Goal: Task Accomplishment & Management: Use online tool/utility

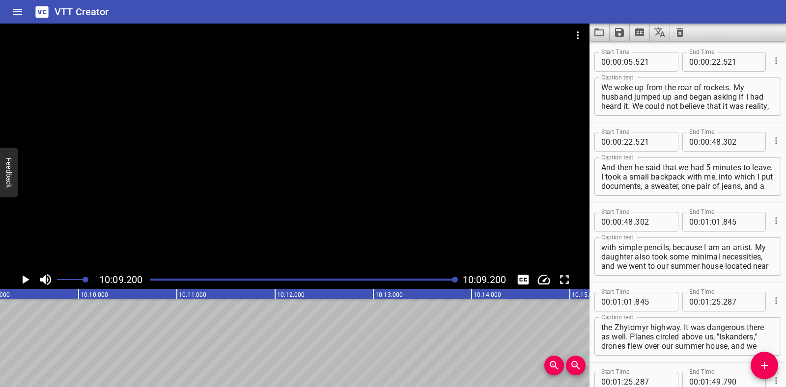
scroll to position [2261, 0]
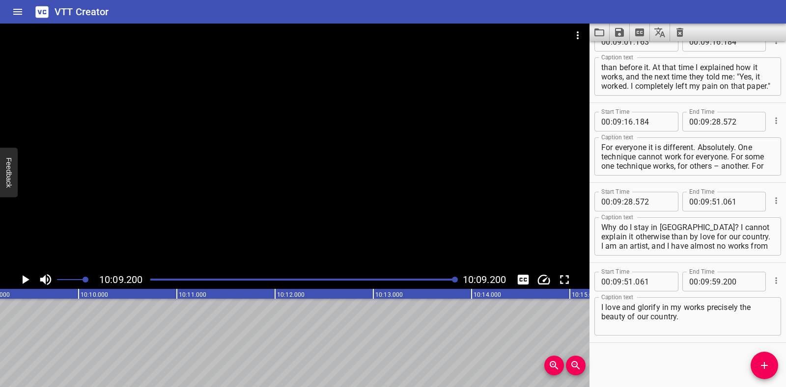
click at [679, 28] on icon "Clear captions" at bounding box center [679, 32] width 7 height 9
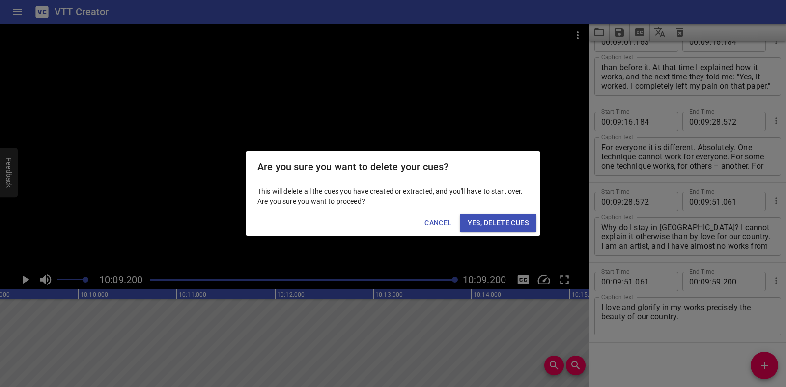
click at [491, 220] on span "Yes, Delete Cues" at bounding box center [497, 223] width 61 height 12
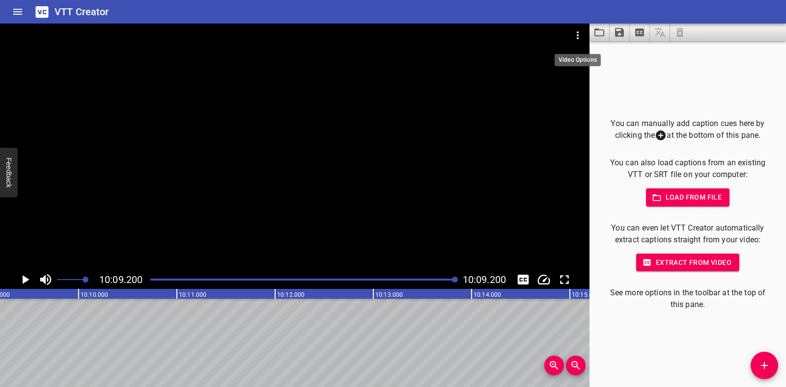
click at [577, 33] on icon "Video Options" at bounding box center [577, 35] width 2 height 8
click at [577, 33] on li "Select New Video File..." at bounding box center [615, 36] width 98 height 18
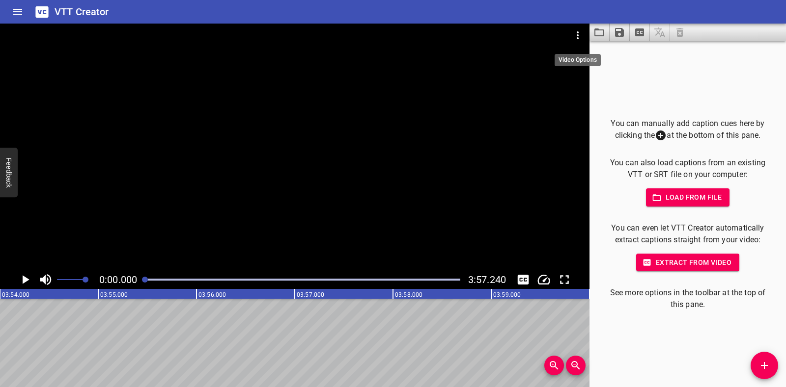
scroll to position [0, 0]
click at [23, 278] on icon "Play/Pause" at bounding box center [26, 279] width 7 height 9
click at [23, 278] on icon "Play/Pause" at bounding box center [25, 279] width 7 height 9
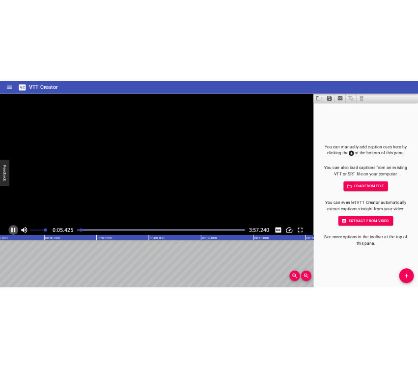
scroll to position [0, 541]
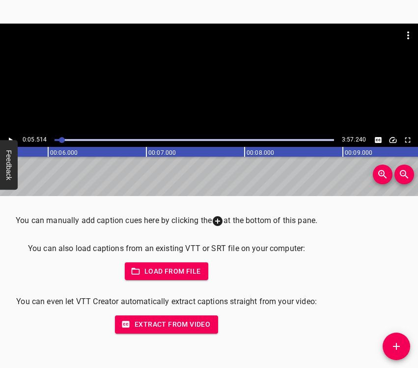
click at [393, 344] on icon "Add Cue" at bounding box center [396, 346] width 12 height 12
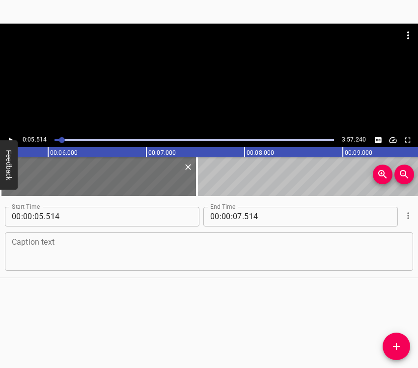
click at [160, 249] on textarea at bounding box center [209, 251] width 394 height 28
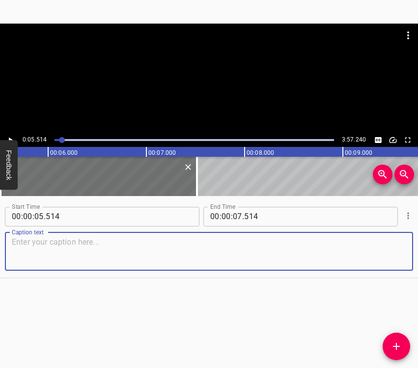
paste textarea "I’m [PERSON_NAME]. I am from [GEOGRAPHIC_DATA], I am nine years old. [GEOGRAPHI…"
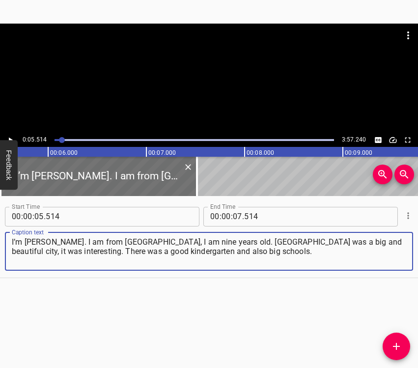
type textarea "I’m [PERSON_NAME]. I am from [GEOGRAPHIC_DATA], I am nine years old. [GEOGRAPHI…"
click at [11, 135] on button "Play/Pause" at bounding box center [10, 140] width 13 height 13
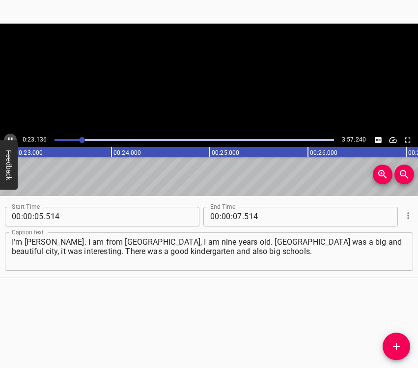
click at [13, 137] on icon "Play/Pause" at bounding box center [10, 140] width 9 height 9
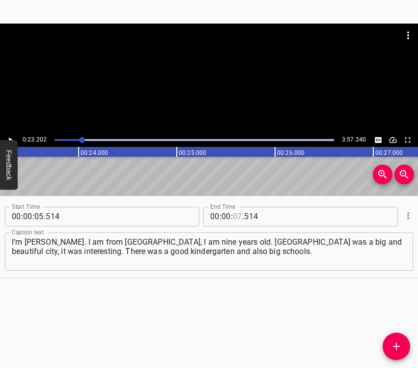
click at [236, 214] on input "number" at bounding box center [237, 217] width 9 height 20
type input "23"
type input "202"
click at [397, 341] on icon "Add Cue" at bounding box center [396, 346] width 12 height 12
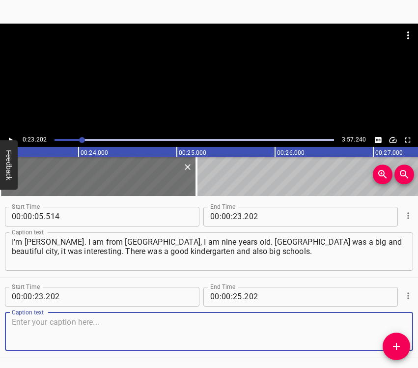
scroll to position [34, 0]
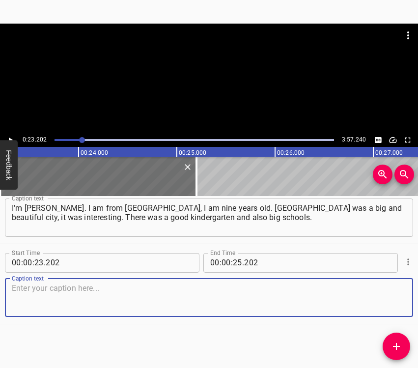
drag, startPoint x: 388, startPoint y: 301, endPoint x: 413, endPoint y: 289, distance: 28.5
click at [389, 301] on textarea at bounding box center [209, 297] width 394 height 28
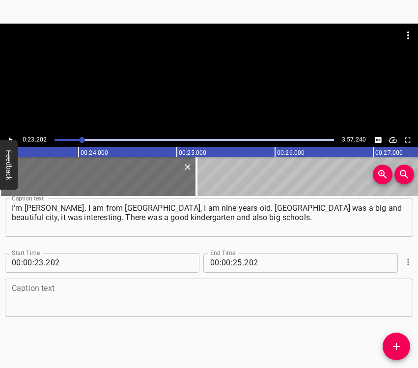
click at [42, 295] on textarea at bounding box center [209, 297] width 394 height 28
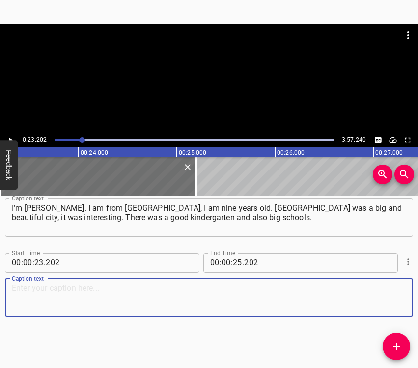
paste textarea "On [DATE], my dad started to pack, he put on his military uniform, took such a …"
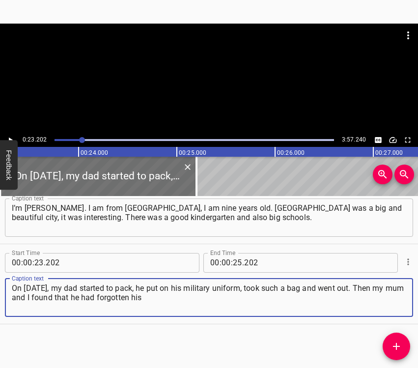
type textarea "On [DATE], my dad started to pack, he put on his military uniform, took such a …"
click at [9, 136] on icon "Play/Pause" at bounding box center [10, 140] width 9 height 9
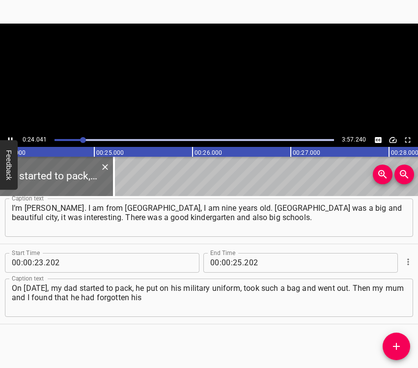
scroll to position [0, 2385]
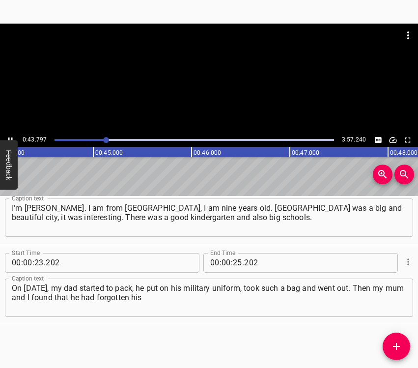
click at [11, 136] on icon "Play/Pause" at bounding box center [10, 140] width 9 height 9
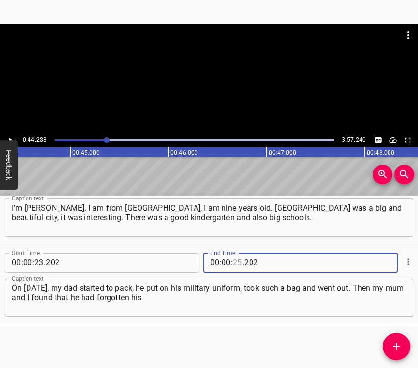
click at [235, 262] on input "number" at bounding box center [237, 263] width 9 height 20
type input "44"
type input "288"
click at [400, 349] on icon "Add Cue" at bounding box center [396, 346] width 12 height 12
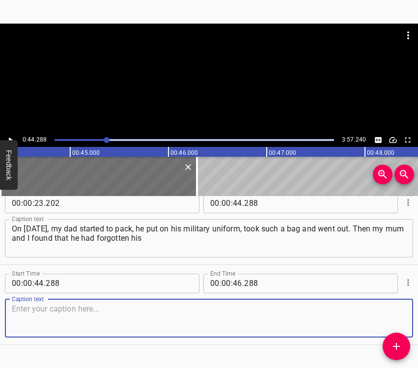
scroll to position [114, 0]
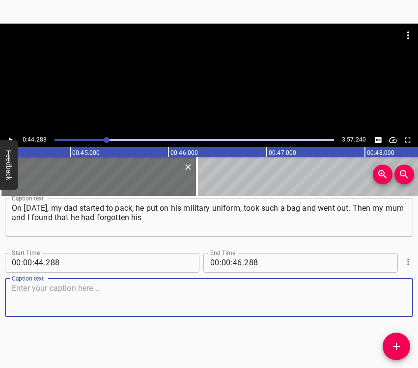
click at [384, 295] on textarea at bounding box center [209, 297] width 394 height 28
click at [95, 290] on textarea at bounding box center [209, 297] width 394 height 28
paste textarea "rucksack with the first aid. Then we didn’t see him again for two years and fou…"
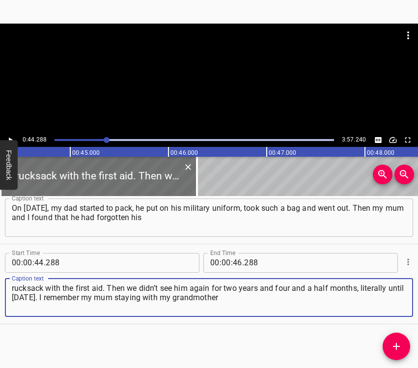
type textarea "rucksack with the first aid. Then we didn’t see him again for two years and fou…"
click at [9, 139] on icon "Play/Pause" at bounding box center [11, 139] width 4 height 5
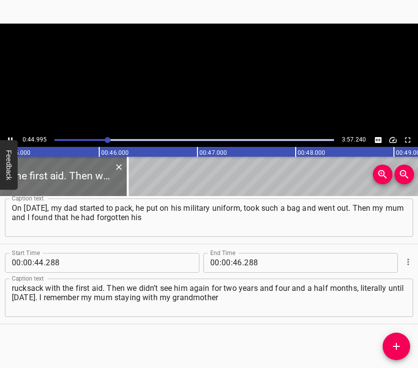
scroll to position [0, 4445]
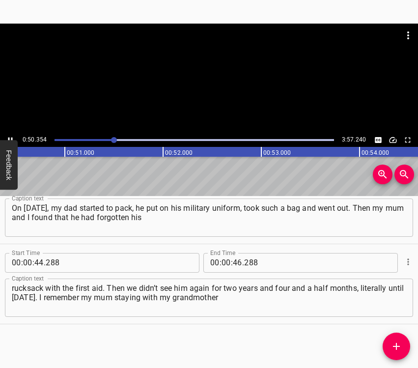
click at [12, 134] on button "Play/Pause" at bounding box center [10, 140] width 13 height 13
click at [8, 137] on icon "Play/Pause" at bounding box center [10, 140] width 9 height 9
click at [10, 137] on icon "Play/Pause" at bounding box center [10, 140] width 9 height 9
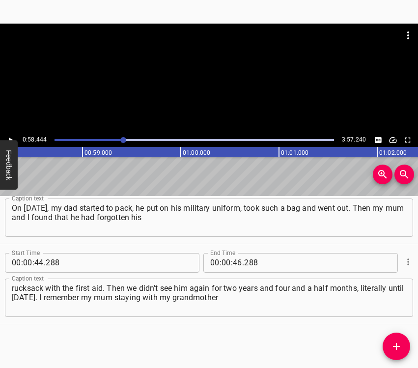
scroll to position [0, 5739]
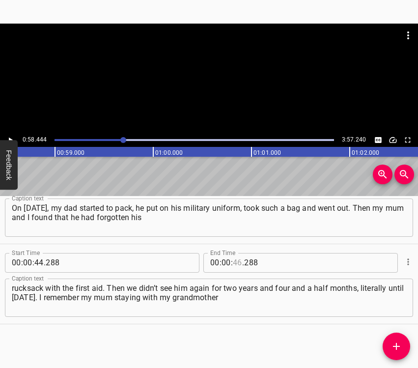
click at [235, 266] on input "number" at bounding box center [237, 263] width 9 height 20
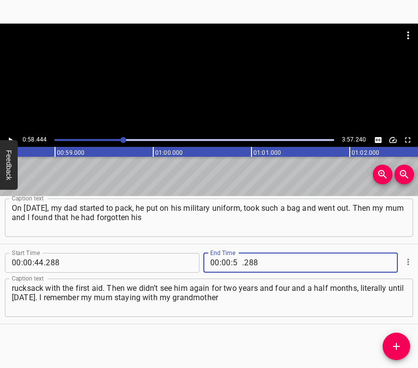
type input "58"
type input "444"
click at [390, 345] on icon "Add Cue" at bounding box center [396, 346] width 12 height 12
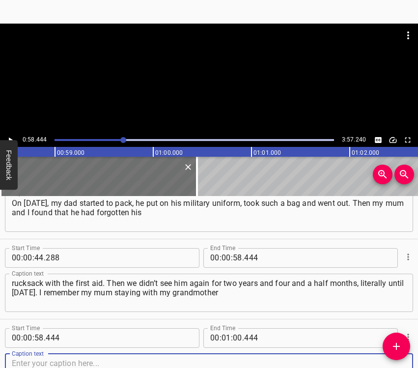
scroll to position [194, 0]
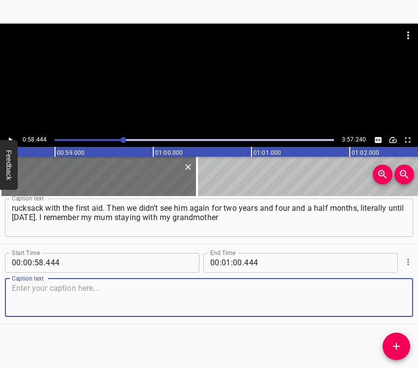
drag, startPoint x: 387, startPoint y: 299, endPoint x: 414, endPoint y: 290, distance: 28.1
click at [394, 298] on textarea at bounding box center [209, 297] width 394 height 28
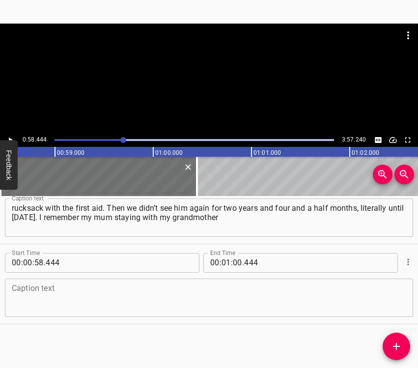
click at [361, 292] on textarea at bounding box center [209, 297] width 394 height 28
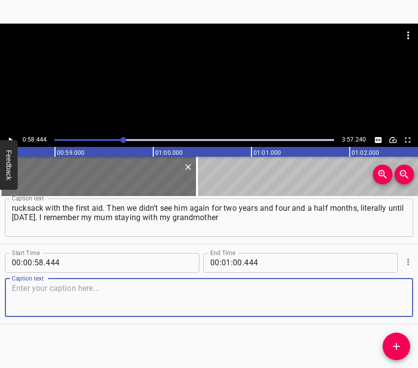
paste textarea "in the bunker. There was a rather huge basement. At that time I was at the Volk…"
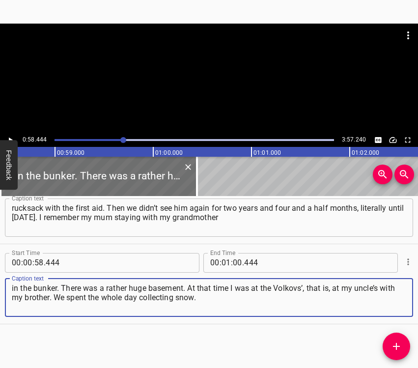
type textarea "in the bunker. There was a rather huge basement. At that time I was at the Volk…"
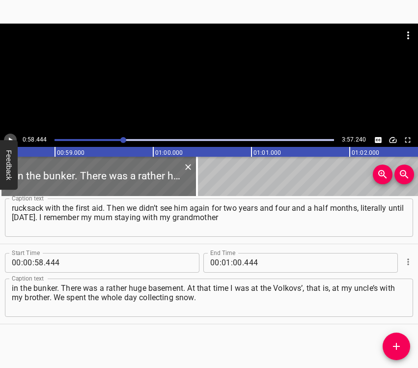
click at [10, 136] on icon "Play/Pause" at bounding box center [10, 140] width 9 height 9
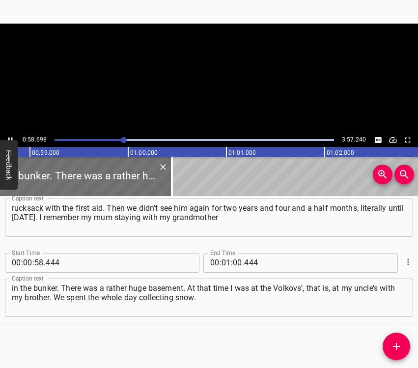
scroll to position [0, 5790]
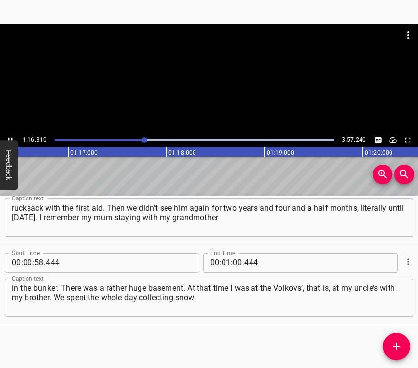
click at [12, 137] on icon "Play/Pause" at bounding box center [10, 139] width 4 height 5
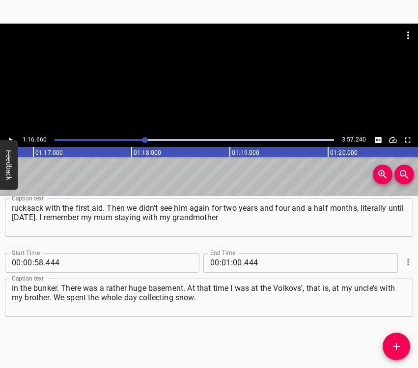
click at [6, 138] on icon "Play/Pause" at bounding box center [10, 140] width 9 height 9
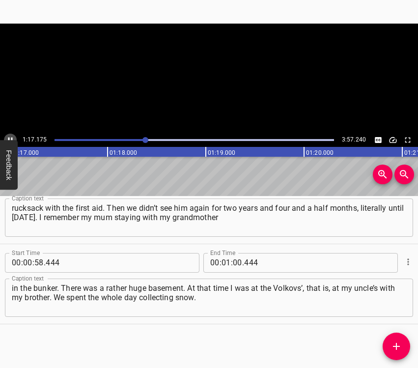
click at [6, 138] on icon "Play/Pause" at bounding box center [10, 140] width 9 height 9
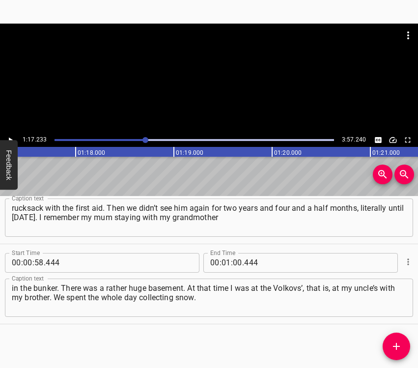
click at [242, 263] on span "." at bounding box center [243, 263] width 2 height 20
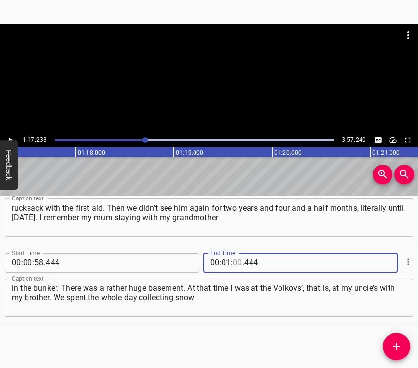
click at [233, 263] on input "number" at bounding box center [237, 263] width 9 height 20
type input "17"
type input "233"
click at [389, 348] on span "Add Cue" at bounding box center [396, 346] width 27 height 12
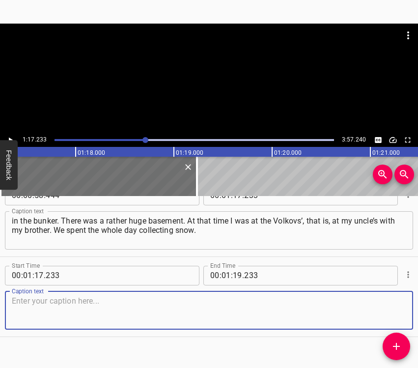
scroll to position [274, 0]
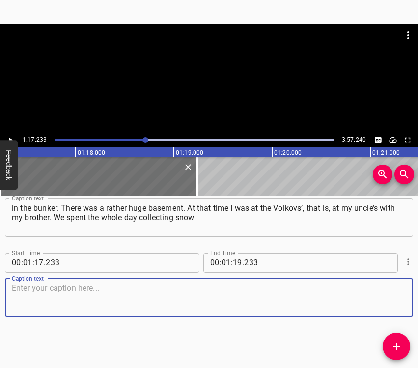
click at [391, 294] on textarea at bounding box center [209, 297] width 394 height 28
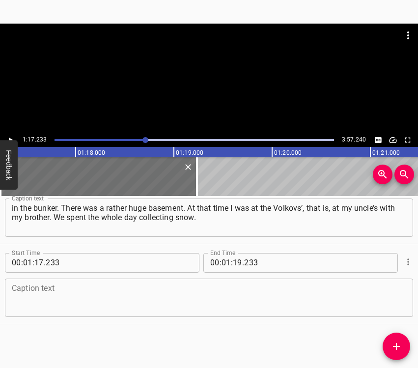
click at [228, 309] on textarea at bounding box center [209, 297] width 394 height 28
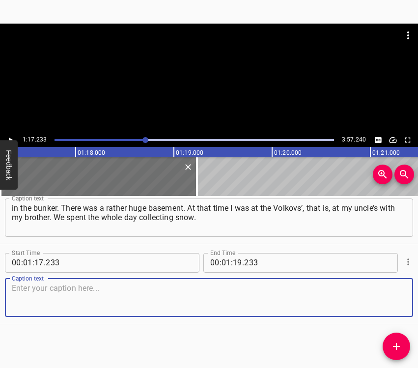
paste textarea "I was downstairs, [PERSON_NAME] was on the roof, and he was pushing the snow. T…"
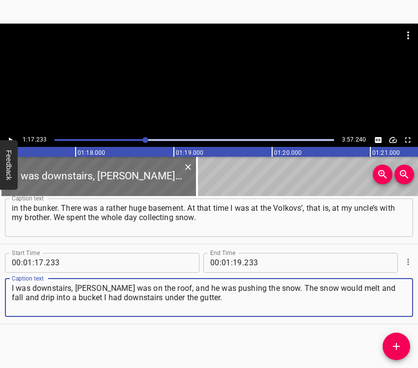
type textarea "I was downstairs, [PERSON_NAME] was on the roof, and he was pushing the snow. T…"
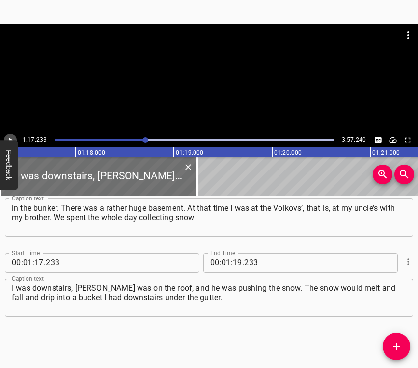
click at [6, 137] on icon "Play/Pause" at bounding box center [10, 140] width 9 height 9
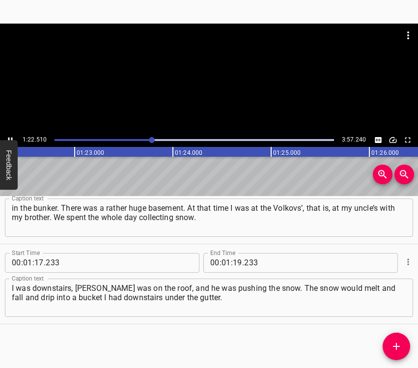
scroll to position [0, 8103]
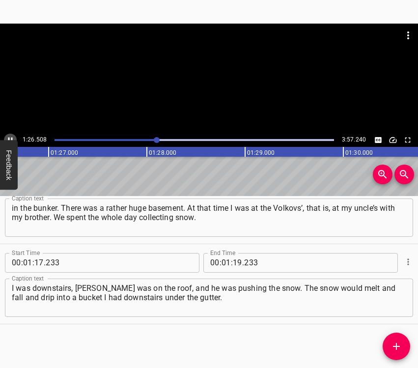
click at [11, 137] on icon "Play/Pause" at bounding box center [10, 140] width 9 height 9
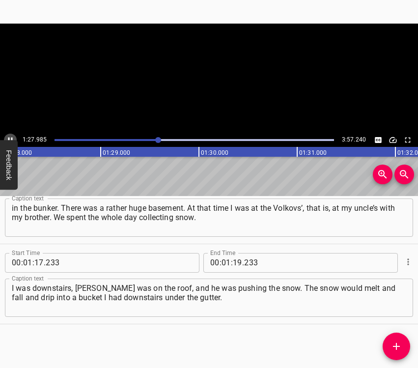
click at [11, 137] on icon "Play/Pause" at bounding box center [10, 140] width 9 height 9
click at [233, 262] on input "number" at bounding box center [237, 263] width 9 height 20
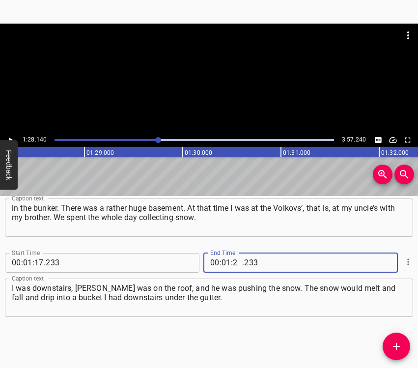
type input "28"
type input "140"
click at [398, 347] on icon "Add Cue" at bounding box center [396, 346] width 7 height 7
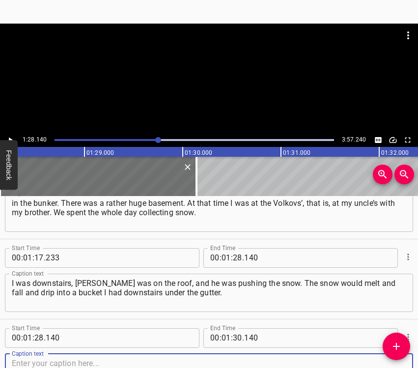
scroll to position [354, 0]
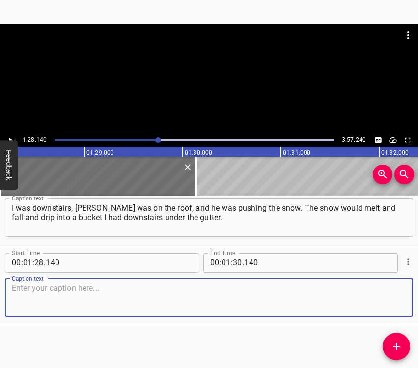
click at [368, 298] on textarea at bounding box center [209, 297] width 394 height 28
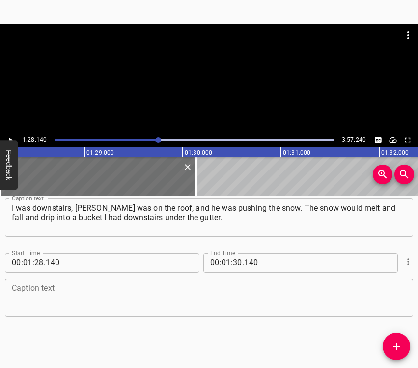
click at [125, 285] on textarea at bounding box center [209, 297] width 394 height 28
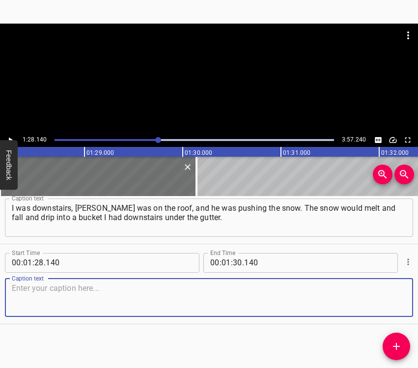
paste textarea "Our Internet, electricity and water were cut off first, and then, even towards …"
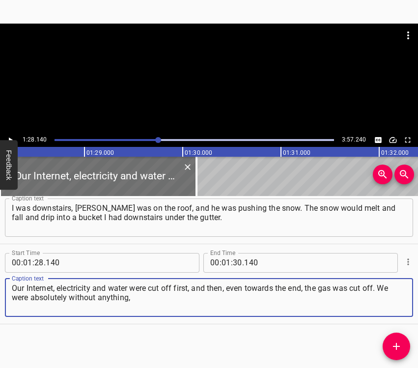
type textarea "Our Internet, electricity and water were cut off first, and then, even towards …"
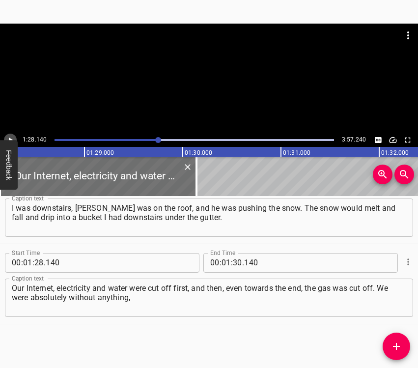
click at [12, 136] on icon "Play/Pause" at bounding box center [10, 140] width 9 height 9
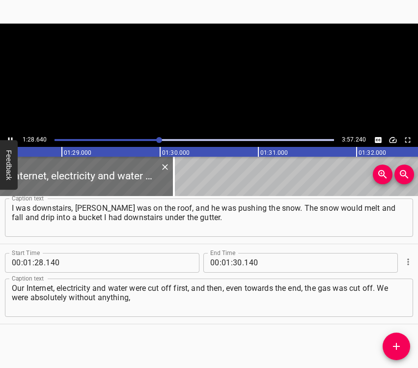
scroll to position [0, 8705]
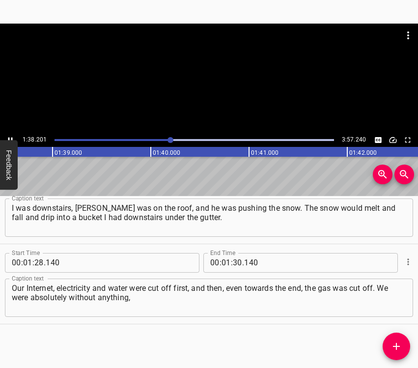
click at [9, 136] on icon "Play/Pause" at bounding box center [10, 140] width 9 height 9
click at [236, 263] on input "number" at bounding box center [237, 263] width 9 height 20
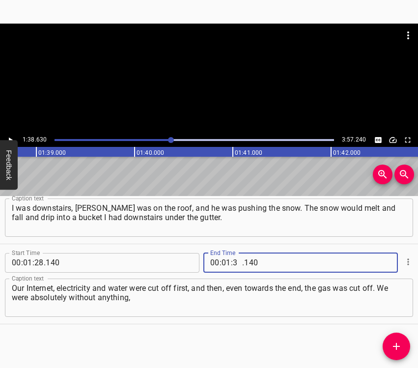
type input "38"
type input "630"
click at [400, 344] on icon "Add Cue" at bounding box center [396, 346] width 12 height 12
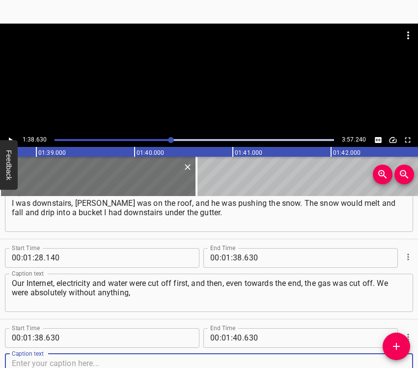
scroll to position [434, 0]
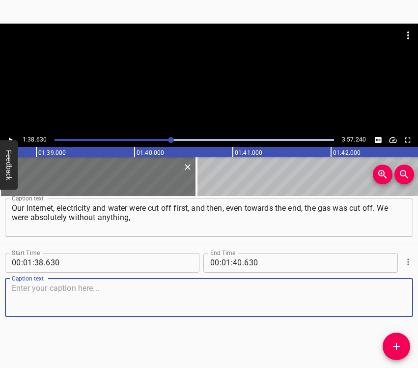
drag, startPoint x: 380, startPoint y: 298, endPoint x: 417, endPoint y: 288, distance: 38.6
click at [382, 298] on textarea at bounding box center [209, 297] width 394 height 28
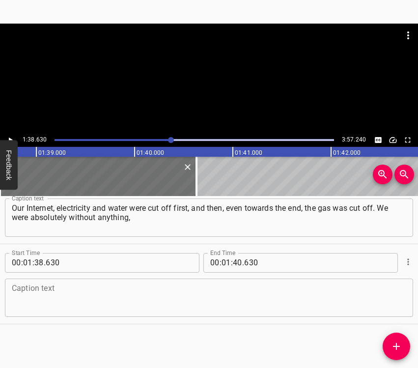
click at [70, 307] on textarea at bounding box center [209, 297] width 394 height 28
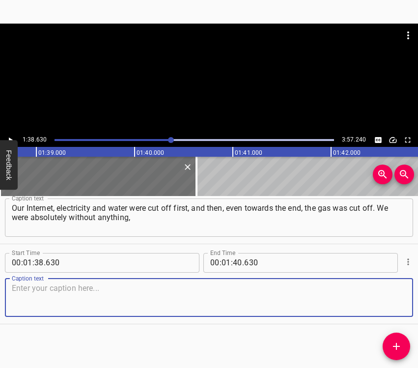
paste textarea "we had no water to at least flush the toilet and wash our hands, brush our teet…"
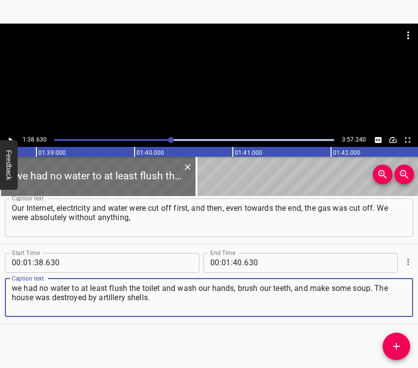
type textarea "we had no water to at least flush the toilet and wash our hands, brush our teet…"
click at [12, 137] on icon "Play/Pause" at bounding box center [10, 140] width 9 height 9
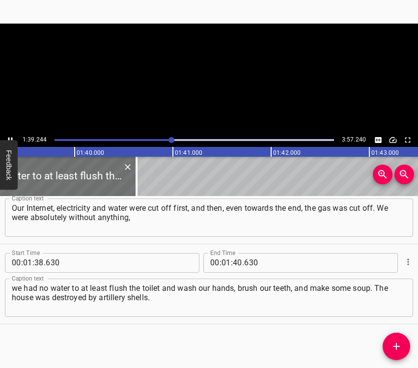
scroll to position [0, 9773]
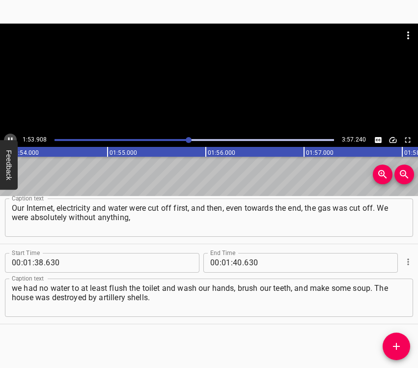
click at [10, 137] on icon "Play/Pause" at bounding box center [10, 140] width 9 height 9
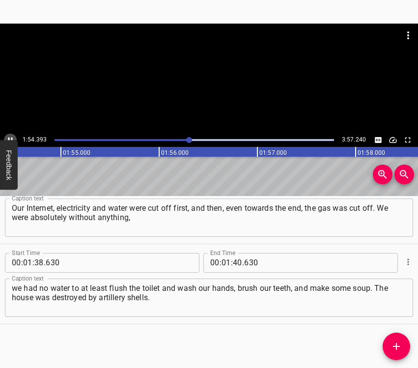
scroll to position [0, 11247]
click at [233, 256] on input "number" at bounding box center [237, 263] width 9 height 20
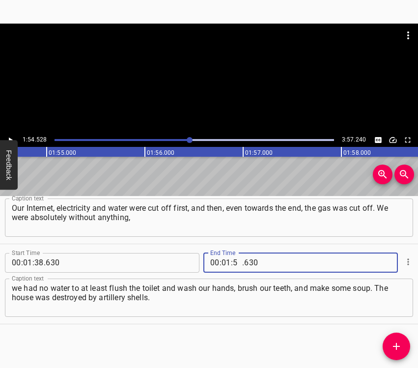
type input "54"
type input "528"
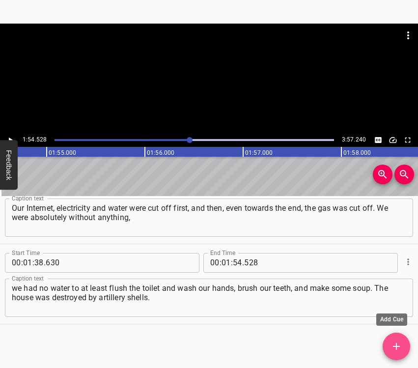
click at [399, 344] on icon "Add Cue" at bounding box center [396, 346] width 12 height 12
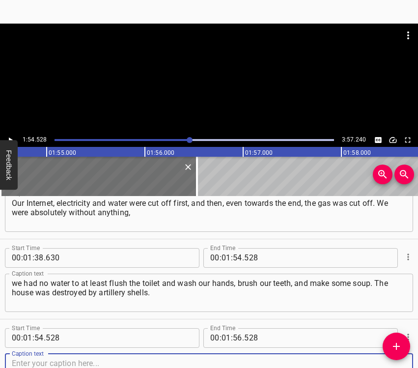
scroll to position [514, 0]
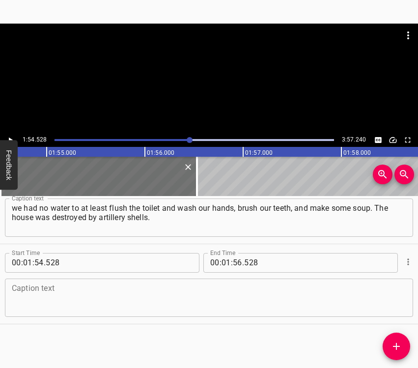
drag, startPoint x: 399, startPoint y: 302, endPoint x: 416, endPoint y: 302, distance: 17.2
click at [403, 302] on div "Caption text" at bounding box center [209, 297] width 408 height 38
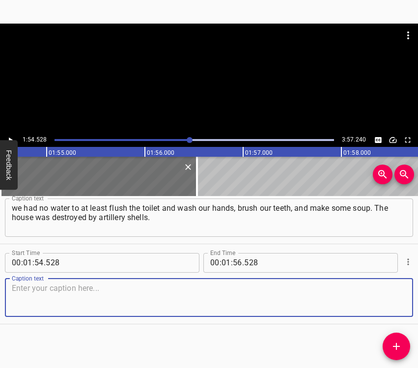
click at [151, 293] on textarea at bounding box center [209, 297] width 394 height 28
paste textarea "The house burned down, very little, if anything, was left of it. All that was l…"
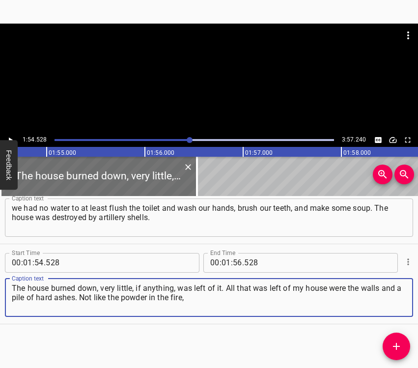
type textarea "The house burned down, very little, if anything, was left of it. All that was l…"
click at [9, 137] on icon "Play/Pause" at bounding box center [10, 140] width 9 height 9
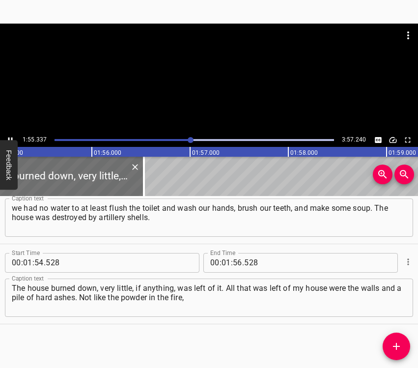
scroll to position [0, 11327]
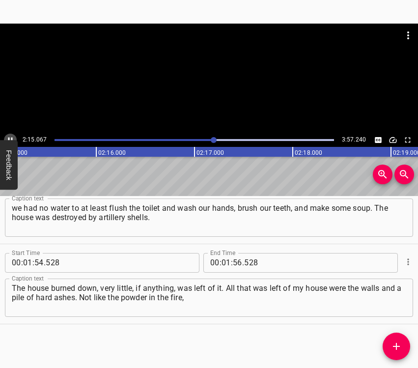
click at [12, 137] on icon "Play/Pause" at bounding box center [10, 140] width 9 height 9
click at [11, 137] on icon "Play/Pause" at bounding box center [10, 140] width 9 height 9
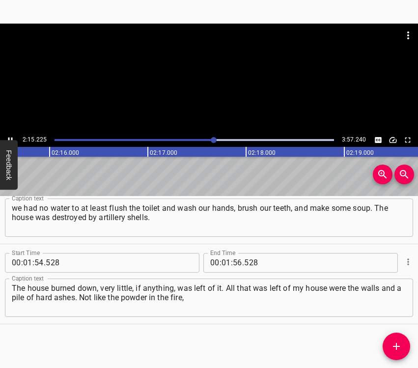
click at [11, 137] on icon "Play/Pause" at bounding box center [10, 140] width 9 height 9
click at [10, 137] on icon "Play/Pause" at bounding box center [10, 140] width 9 height 9
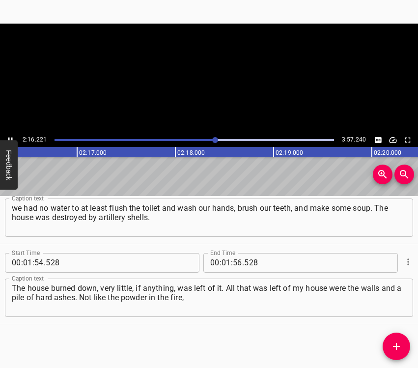
click at [10, 137] on icon "Play/Pause" at bounding box center [10, 140] width 9 height 9
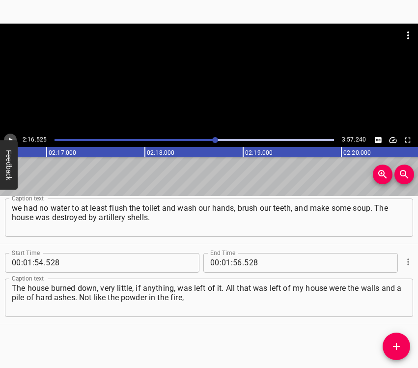
click at [10, 137] on icon "Play/Pause" at bounding box center [10, 140] width 9 height 9
click at [9, 137] on icon "Play/Pause" at bounding box center [10, 140] width 9 height 9
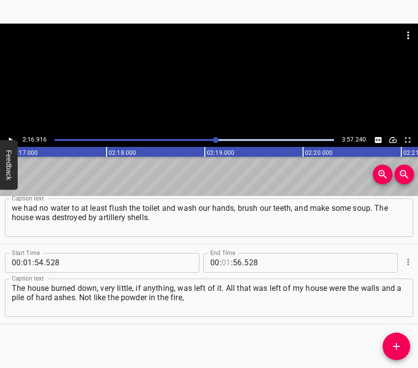
click at [225, 261] on input "number" at bounding box center [225, 263] width 9 height 20
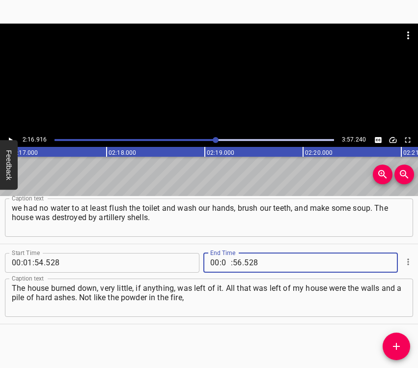
type input "02"
type input "16"
type input "916"
click at [395, 343] on icon "Add Cue" at bounding box center [396, 346] width 12 height 12
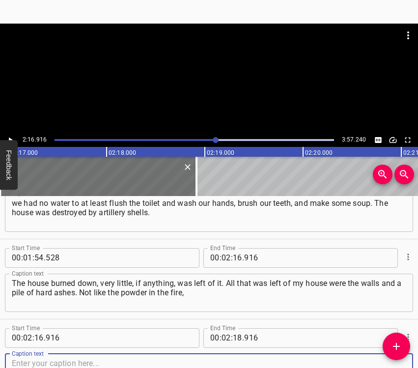
scroll to position [594, 0]
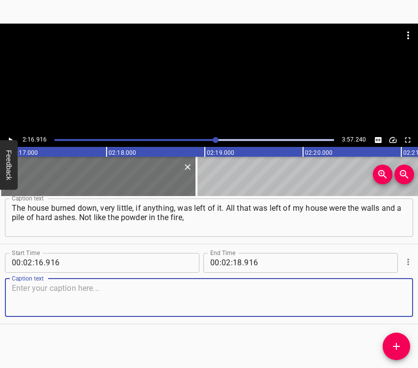
click at [385, 301] on textarea at bounding box center [209, 297] width 394 height 28
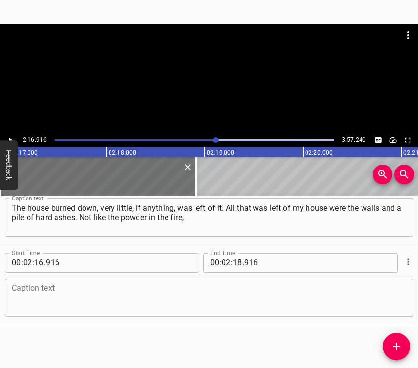
click at [67, 302] on textarea at bounding box center [209, 297] width 394 height 28
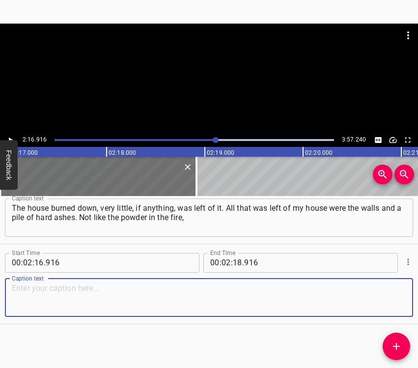
paste textarea "but ash as hard as the earth. There was more from the attic. So it was impossib…"
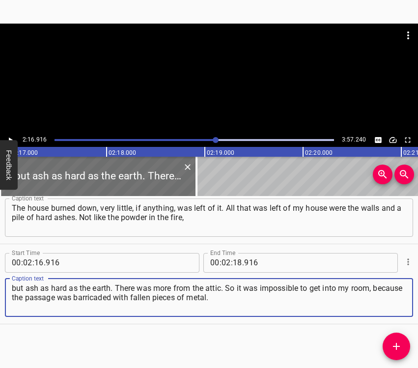
type textarea "but ash as hard as the earth. There was more from the attic. So it was impossib…"
click at [7, 136] on icon "Play/Pause" at bounding box center [10, 140] width 9 height 9
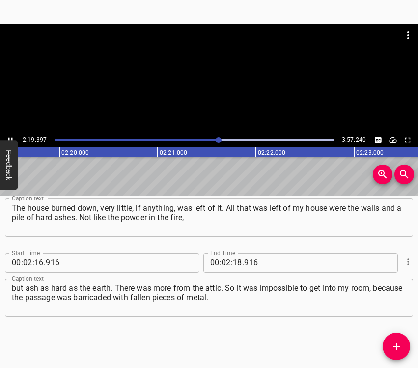
scroll to position [0, 13715]
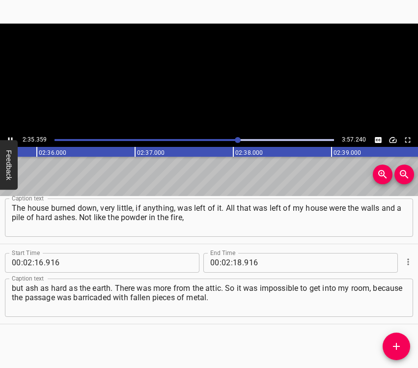
click at [11, 137] on icon "Play/Pause" at bounding box center [10, 140] width 9 height 9
click at [233, 267] on input "number" at bounding box center [237, 263] width 9 height 20
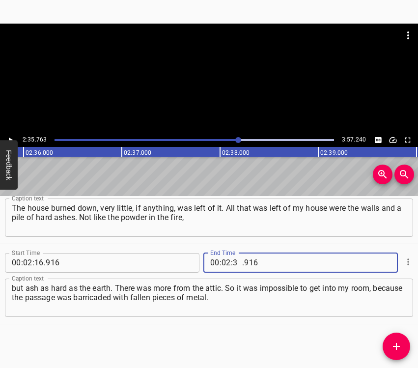
type input "35"
type input "763"
click at [399, 341] on icon "Add Cue" at bounding box center [396, 346] width 12 height 12
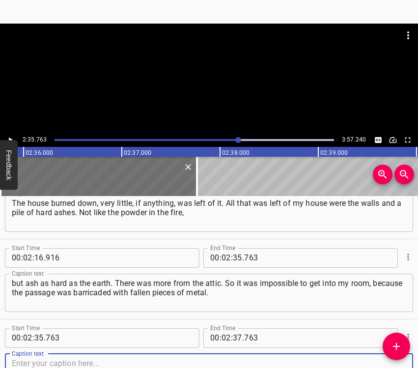
scroll to position [674, 0]
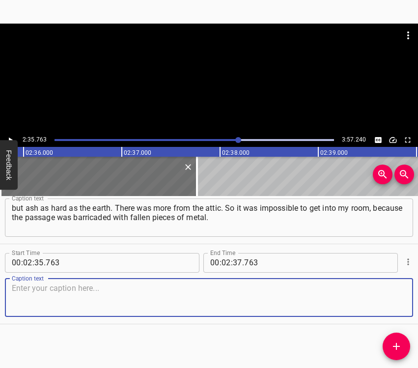
drag, startPoint x: 383, startPoint y: 298, endPoint x: 417, endPoint y: 284, distance: 36.6
click at [384, 298] on textarea at bounding box center [209, 297] width 394 height 28
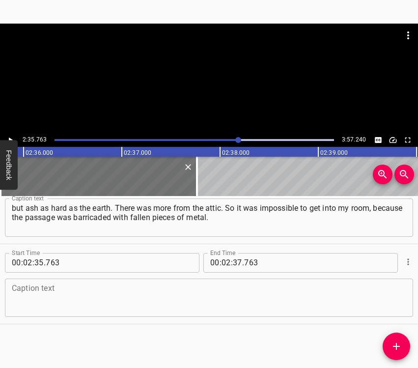
click at [109, 294] on textarea at bounding box center [209, 297] width 394 height 28
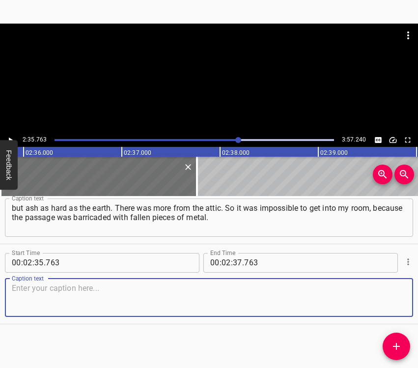
paste textarea "We left for [GEOGRAPHIC_DATA]. When we were on the train and were going somewhe…"
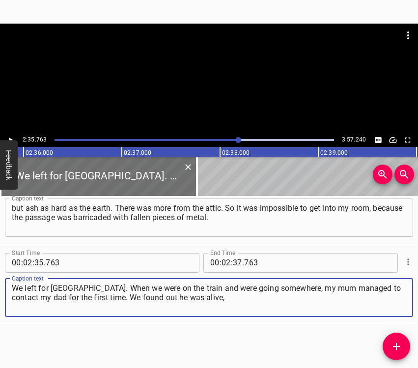
type textarea "We left for [GEOGRAPHIC_DATA]. When we were on the train and were going somewhe…"
click at [11, 132] on div at bounding box center [209, 79] width 418 height 110
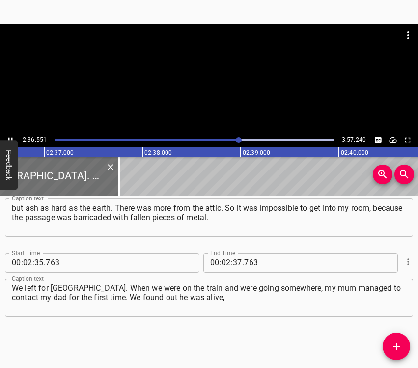
scroll to position [0, 15399]
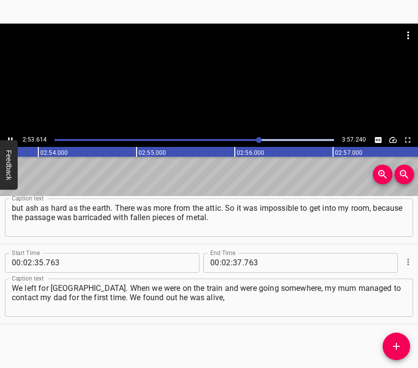
click at [10, 137] on icon "Play/Pause" at bounding box center [10, 140] width 9 height 9
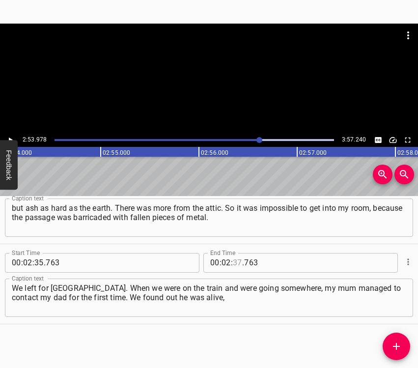
click at [235, 261] on input "number" at bounding box center [237, 263] width 9 height 20
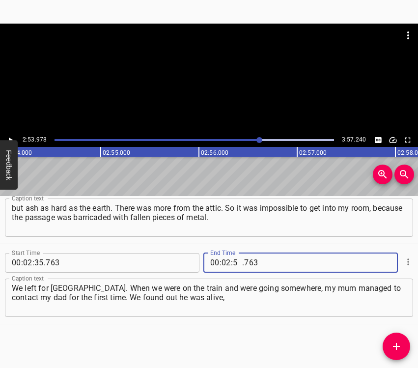
type input "53"
type input "978"
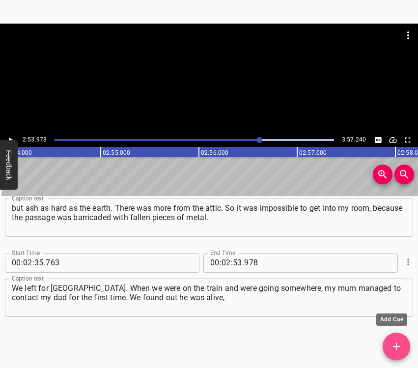
click at [392, 347] on icon "Add Cue" at bounding box center [396, 346] width 12 height 12
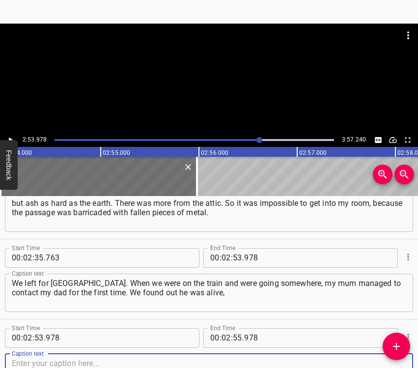
scroll to position [754, 0]
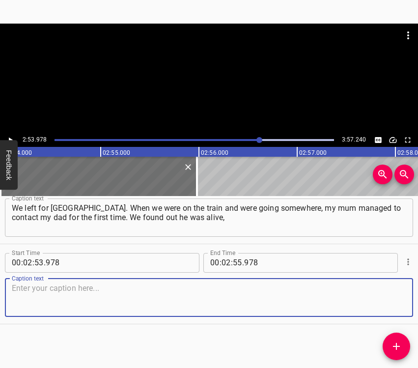
click at [400, 304] on div "Caption text" at bounding box center [209, 297] width 408 height 38
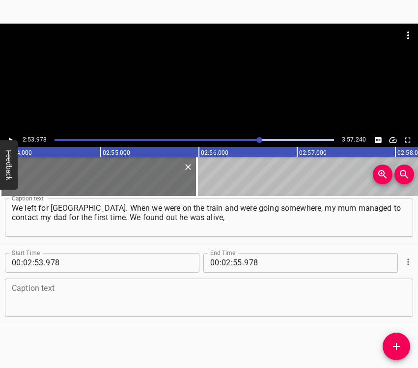
click at [232, 295] on textarea at bounding box center [209, 297] width 394 height 28
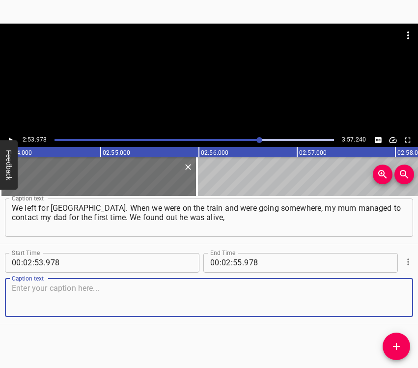
paste textarea "but he was wounded. I didn’t know it was that bad. I thought he’d been hit in t…"
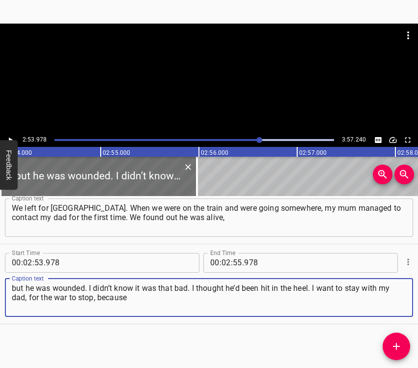
type textarea "but he was wounded. I didn’t know it was that bad. I thought he’d been hit in t…"
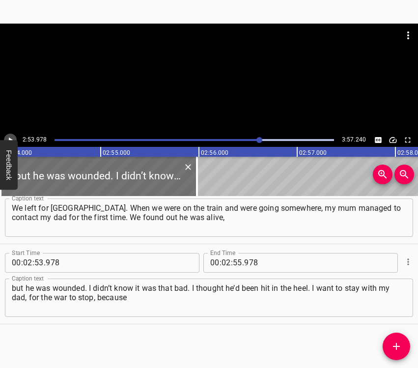
click at [8, 139] on icon "Play/Pause" at bounding box center [10, 140] width 9 height 9
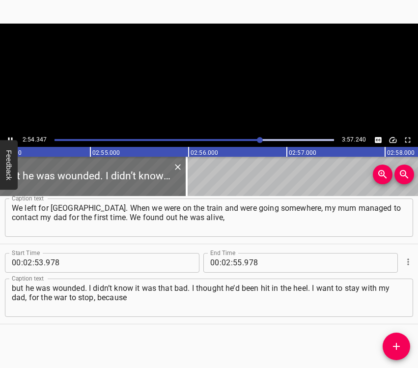
scroll to position [0, 17122]
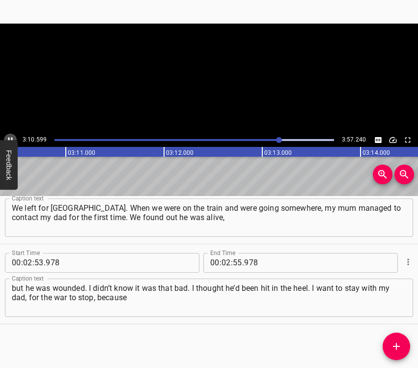
click at [12, 137] on icon "Play/Pause" at bounding box center [10, 139] width 4 height 5
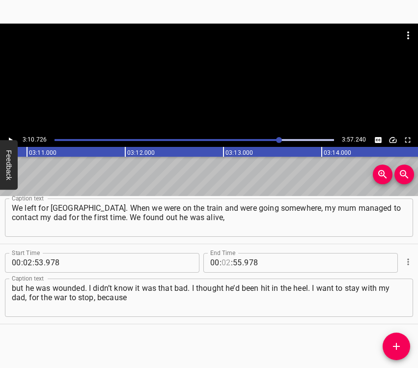
click at [223, 263] on input "number" at bounding box center [225, 263] width 9 height 20
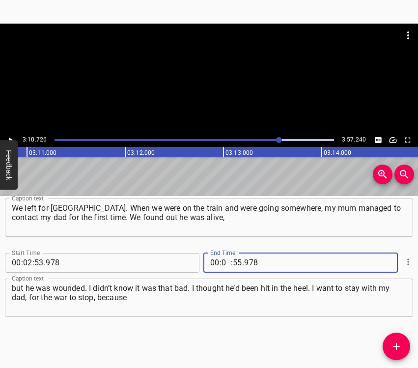
type input "03"
type input "10"
type input "726"
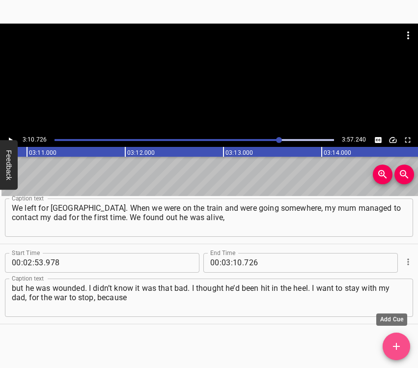
click at [395, 347] on icon "Add Cue" at bounding box center [396, 346] width 12 height 12
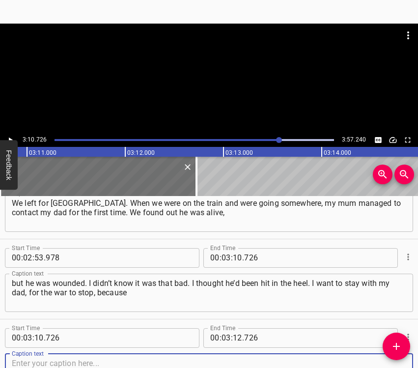
scroll to position [834, 0]
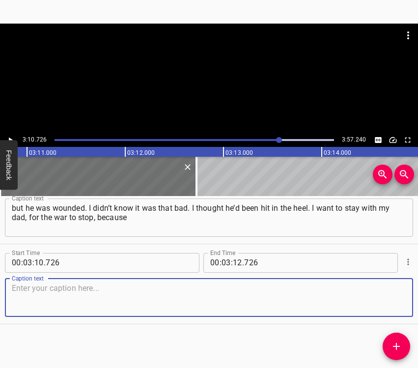
drag, startPoint x: 395, startPoint y: 301, endPoint x: 416, endPoint y: 292, distance: 23.5
click at [395, 300] on textarea at bounding box center [209, 297] width 394 height 28
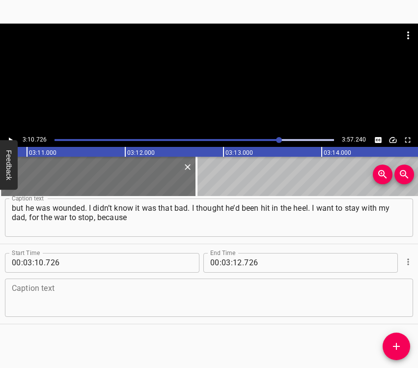
click at [32, 286] on textarea at bounding box center [209, 297] width 394 height 28
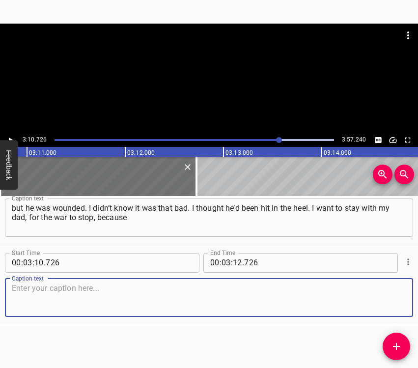
paste textarea "it’s not very easy when it’s dangerous everywhere. Let’s just say air raids are…"
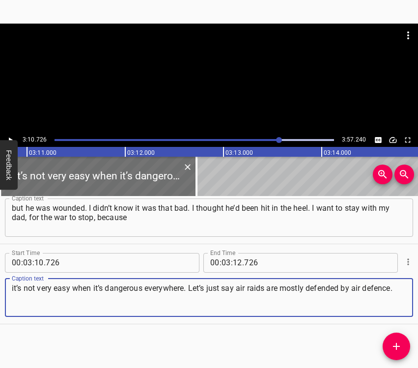
type textarea "it’s not very easy when it’s dangerous everywhere. Let’s just say air raids are…"
click at [11, 141] on button "Feedback" at bounding box center [9, 165] width 18 height 50
click at [0, 0] on div at bounding box center [0, 0] width 0 height 0
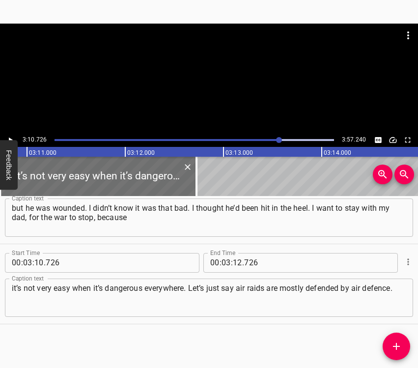
click at [9, 134] on button "Play/Pause" at bounding box center [10, 140] width 13 height 13
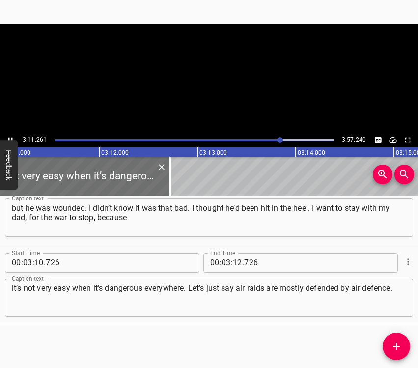
scroll to position [0, 18783]
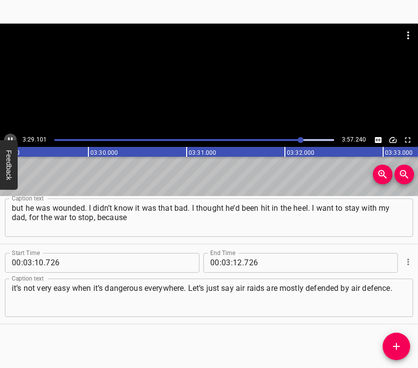
click at [10, 135] on button "Play/Pause" at bounding box center [10, 140] width 13 height 13
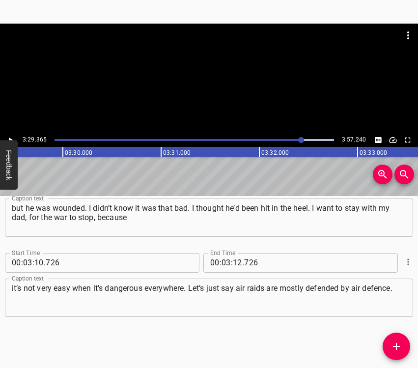
scroll to position [0, 20561]
click at [233, 257] on input "number" at bounding box center [237, 263] width 9 height 20
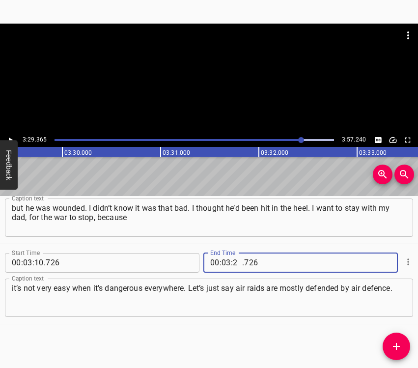
type input "29"
type input "365"
click at [402, 341] on icon "Add Cue" at bounding box center [396, 346] width 12 height 12
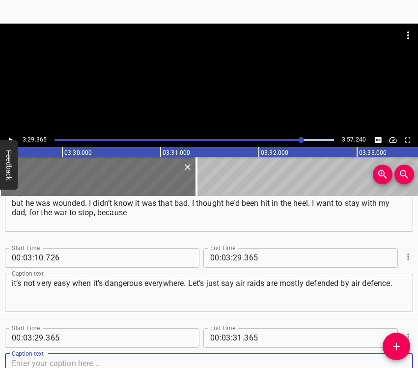
scroll to position [914, 0]
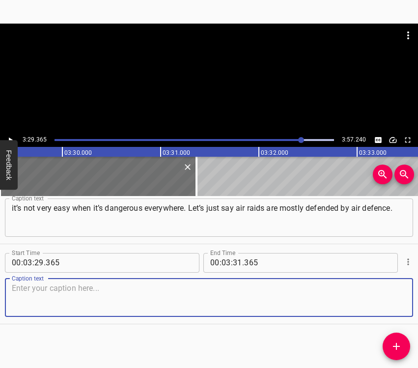
drag, startPoint x: 385, startPoint y: 300, endPoint x: 413, endPoint y: 297, distance: 28.6
click at [390, 299] on textarea at bounding box center [209, 297] width 394 height 28
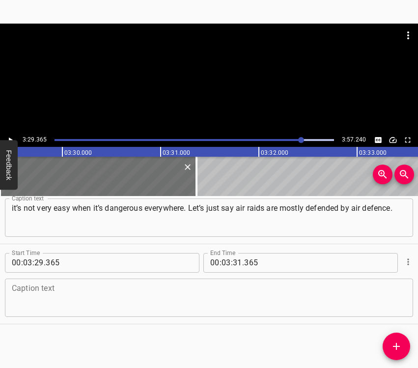
click at [45, 286] on textarea at bounding box center [209, 297] width 394 height 28
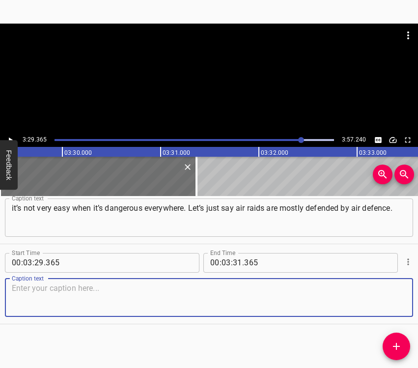
paste textarea "I want to stay with my dad. If the war ends, we can kill two birds with one sto…"
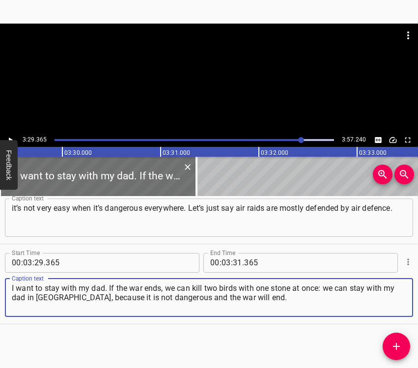
drag, startPoint x: 116, startPoint y: 300, endPoint x: -4, endPoint y: 283, distance: 121.0
click at [0, 283] on html "Caption Editor Batch Transcribe Login Sign Up Privacy Contact 3:29.365 3:57.240…" at bounding box center [209, 184] width 418 height 368
paste textarea
type textarea "I want to stay with my dad. If the war ends, we can kill two birds with one sto…"
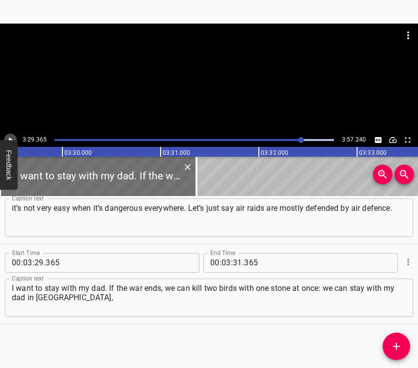
click at [11, 136] on icon "Play/Pause" at bounding box center [10, 140] width 9 height 9
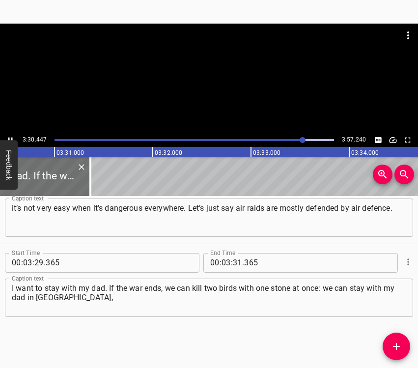
scroll to position [0, 20693]
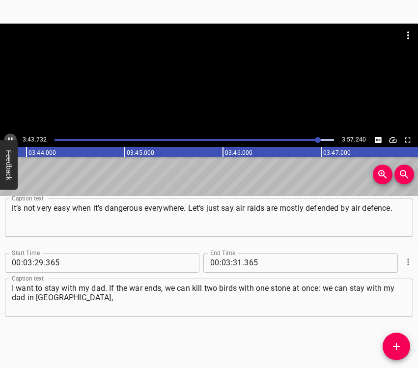
click at [8, 136] on icon "Play/Pause" at bounding box center [10, 140] width 9 height 9
click at [233, 261] on input "number" at bounding box center [237, 263] width 9 height 20
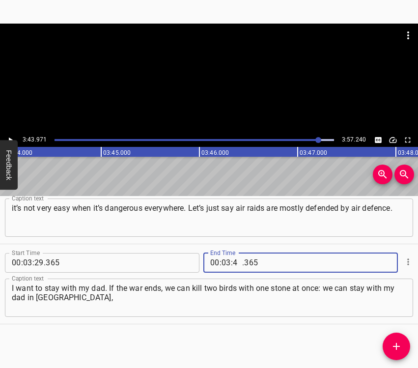
type input "43"
type input "971"
click at [400, 347] on icon "Add Cue" at bounding box center [396, 346] width 12 height 12
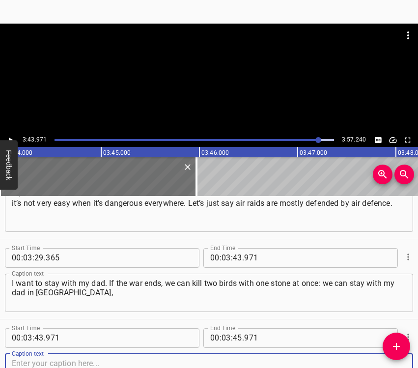
scroll to position [994, 0]
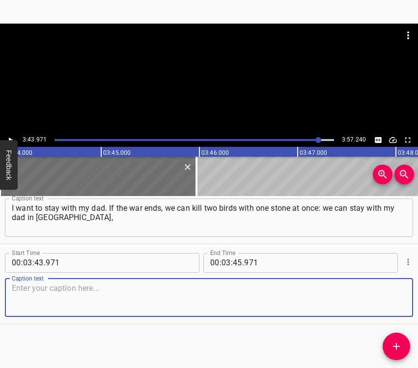
click at [383, 304] on textarea at bounding box center [209, 297] width 394 height 28
click at [30, 295] on textarea at bounding box center [209, 297] width 394 height 28
paste textarea "because it is not dangerous and the war will end."
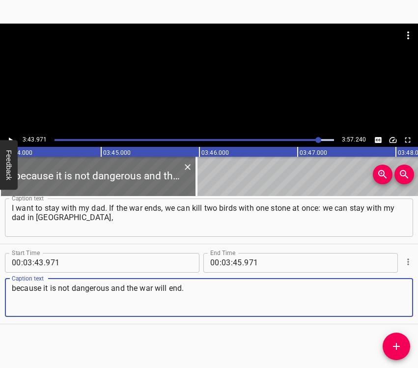
type textarea "because it is not dangerous and the war will end."
click at [233, 263] on input "number" at bounding box center [237, 263] width 9 height 20
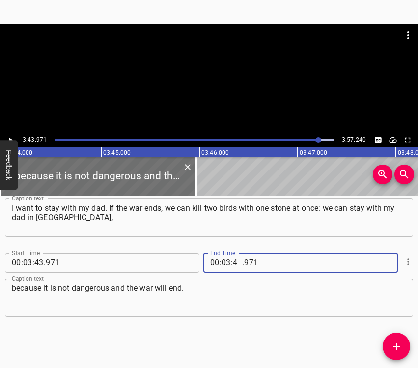
type input "47"
type input "240"
click at [5, 137] on button "Play/Pause" at bounding box center [10, 140] width 13 height 13
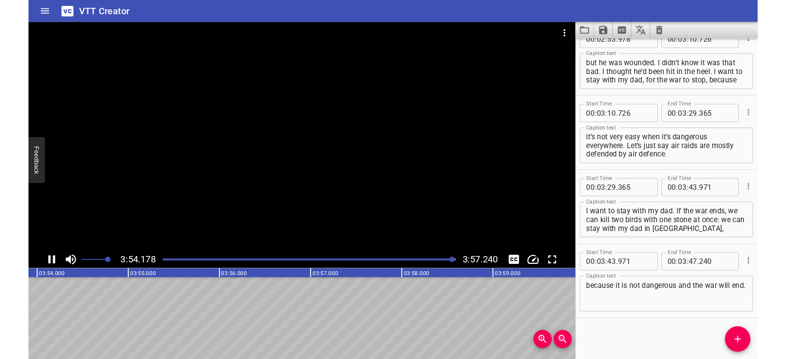
scroll to position [0, 22980]
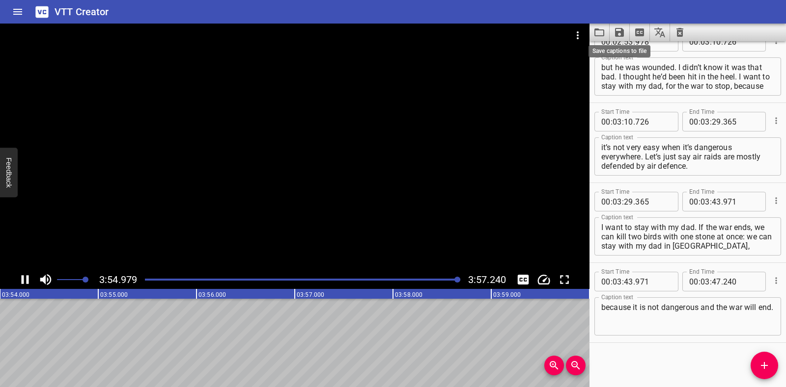
click at [621, 30] on icon "Save captions to file" at bounding box center [619, 32] width 9 height 9
click at [629, 55] on li "Save to VTT file" at bounding box center [645, 54] width 72 height 18
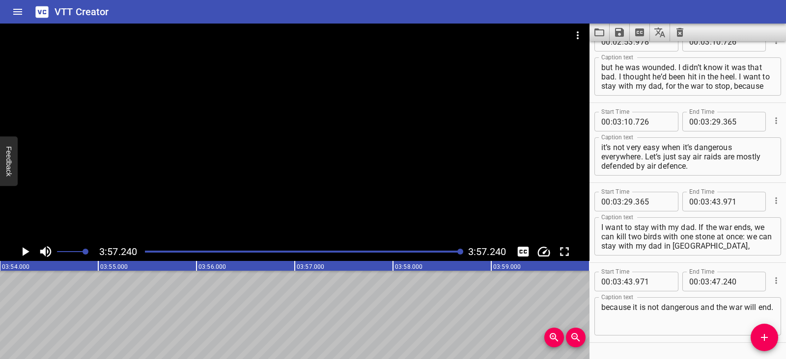
scroll to position [849, 0]
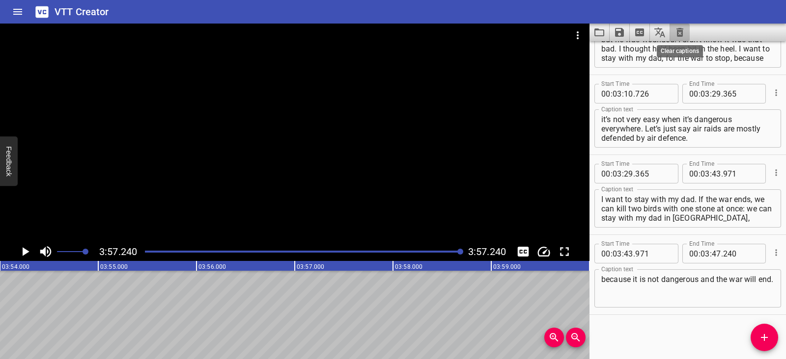
click at [678, 30] on icon "Clear captions" at bounding box center [679, 32] width 7 height 9
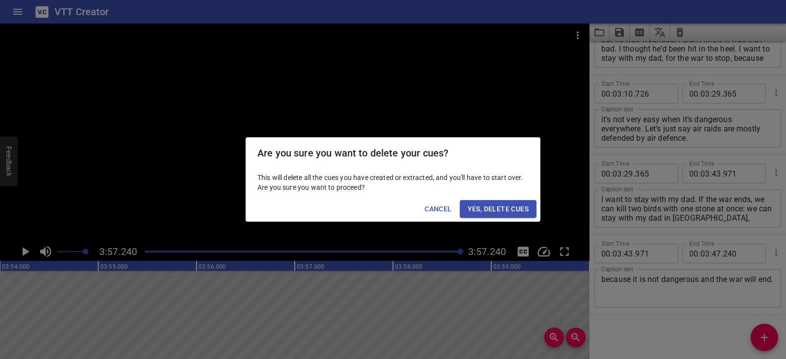
click at [509, 209] on span "Yes, Delete Cues" at bounding box center [497, 209] width 61 height 12
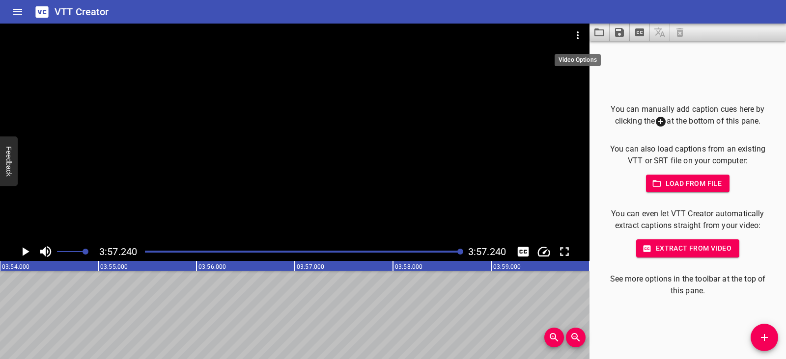
click at [580, 36] on icon "Video Options" at bounding box center [578, 35] width 12 height 12
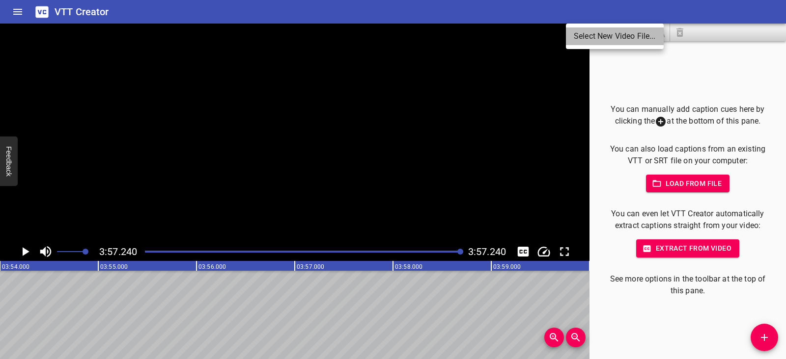
click at [580, 36] on li "Select New Video File..." at bounding box center [615, 36] width 98 height 18
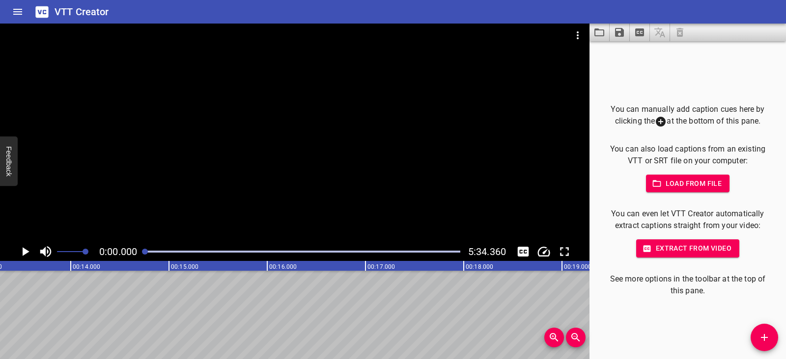
scroll to position [0, 0]
click at [25, 250] on icon "Play/Pause" at bounding box center [26, 251] width 7 height 9
click at [25, 250] on icon "Play/Pause" at bounding box center [25, 252] width 15 height 15
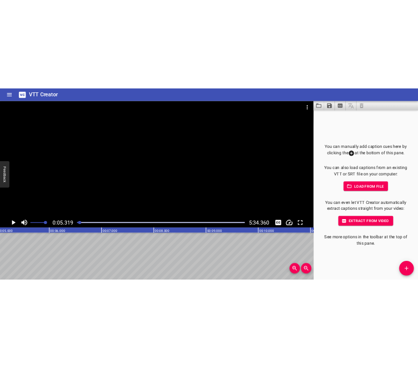
scroll to position [0, 522]
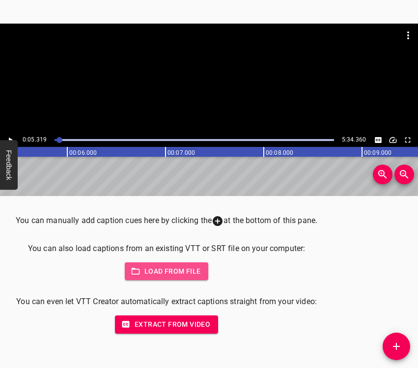
click at [173, 264] on button "Load from file" at bounding box center [167, 271] width 84 height 18
click at [396, 350] on icon "Add Cue" at bounding box center [396, 346] width 7 height 7
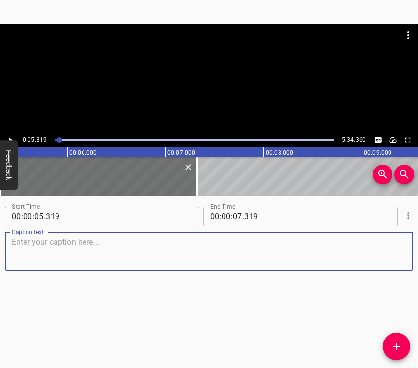
click at [21, 240] on textarea at bounding box center [209, 251] width 394 height 28
paste textarea "On the morning of [DATE], my friend called me. He is from [GEOGRAPHIC_DATA], bu…"
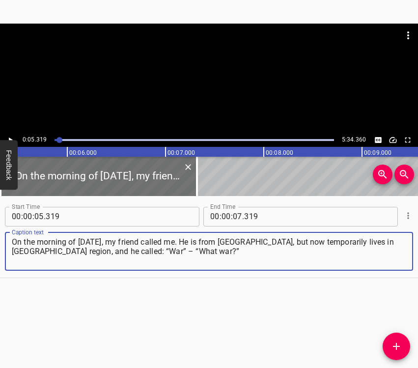
type textarea "On the morning of [DATE], my friend called me. He is from [GEOGRAPHIC_DATA], bu…"
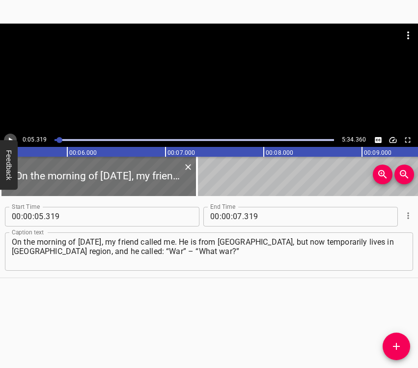
click at [7, 135] on button "Play/Pause" at bounding box center [10, 140] width 13 height 13
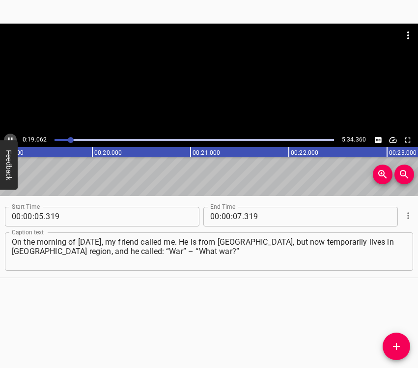
click at [10, 136] on icon "Play/Pause" at bounding box center [10, 140] width 9 height 9
click at [233, 211] on input "number" at bounding box center [237, 217] width 9 height 20
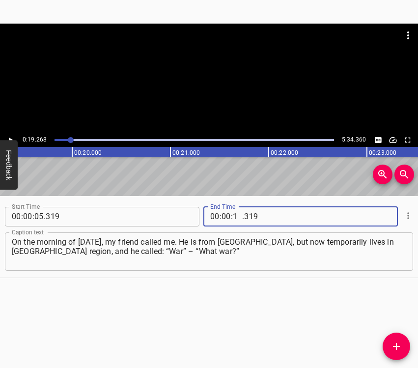
type input "19"
type input "268"
click at [397, 343] on icon "Add Cue" at bounding box center [396, 346] width 12 height 12
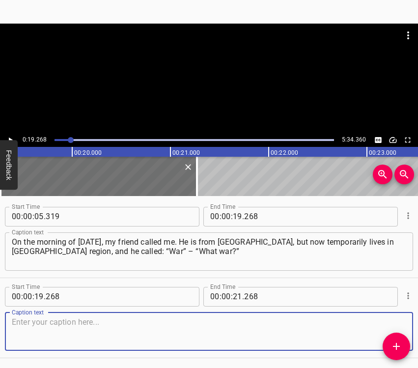
scroll to position [34, 0]
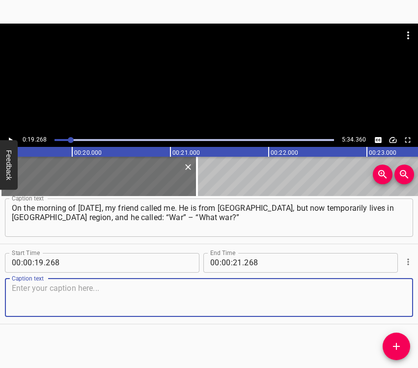
drag, startPoint x: 383, startPoint y: 296, endPoint x: 413, endPoint y: 282, distance: 33.0
click at [387, 294] on textarea at bounding box center [209, 297] width 394 height 28
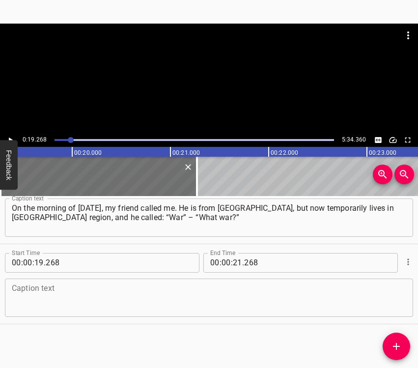
click at [177, 289] on textarea at bounding box center [209, 297] width 394 height 28
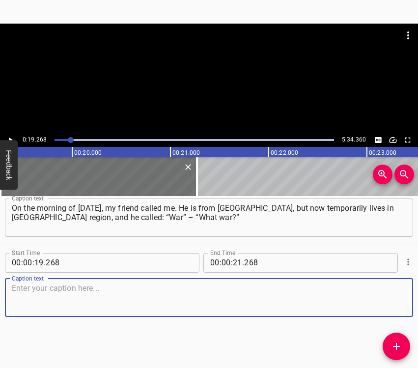
paste textarea "We didn’t hear anything here. He said: “That’s it, the katsaps are here, there’…"
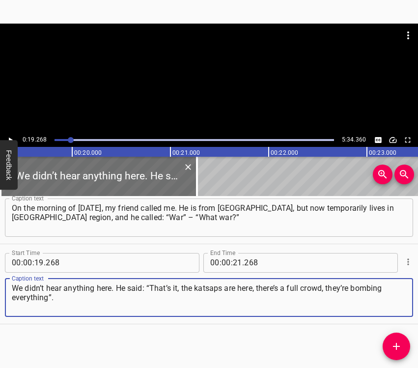
type textarea "We didn’t hear anything here. He said: “That’s it, the katsaps are here, there’…"
